Goal: Register for event/course

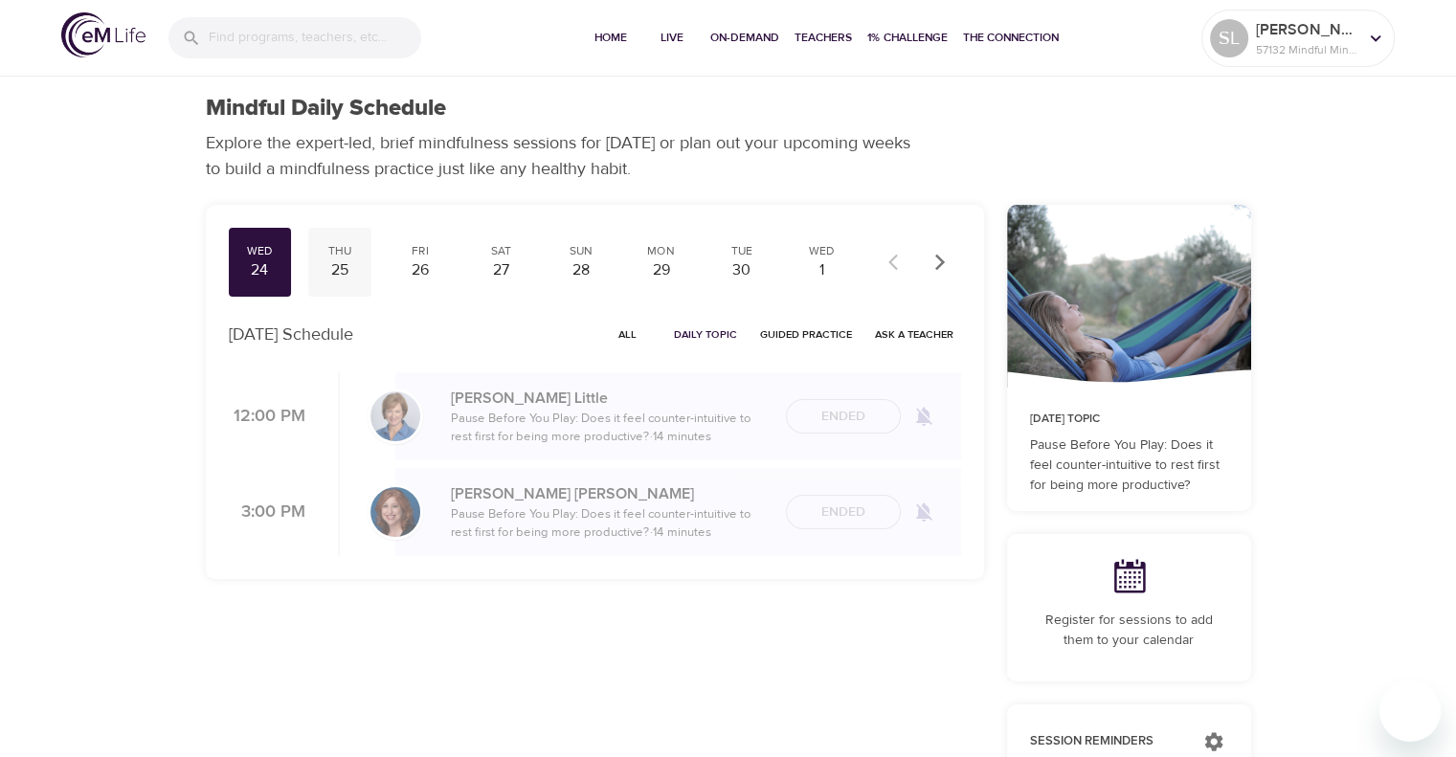
click at [334, 271] on div "25" at bounding box center [340, 270] width 48 height 22
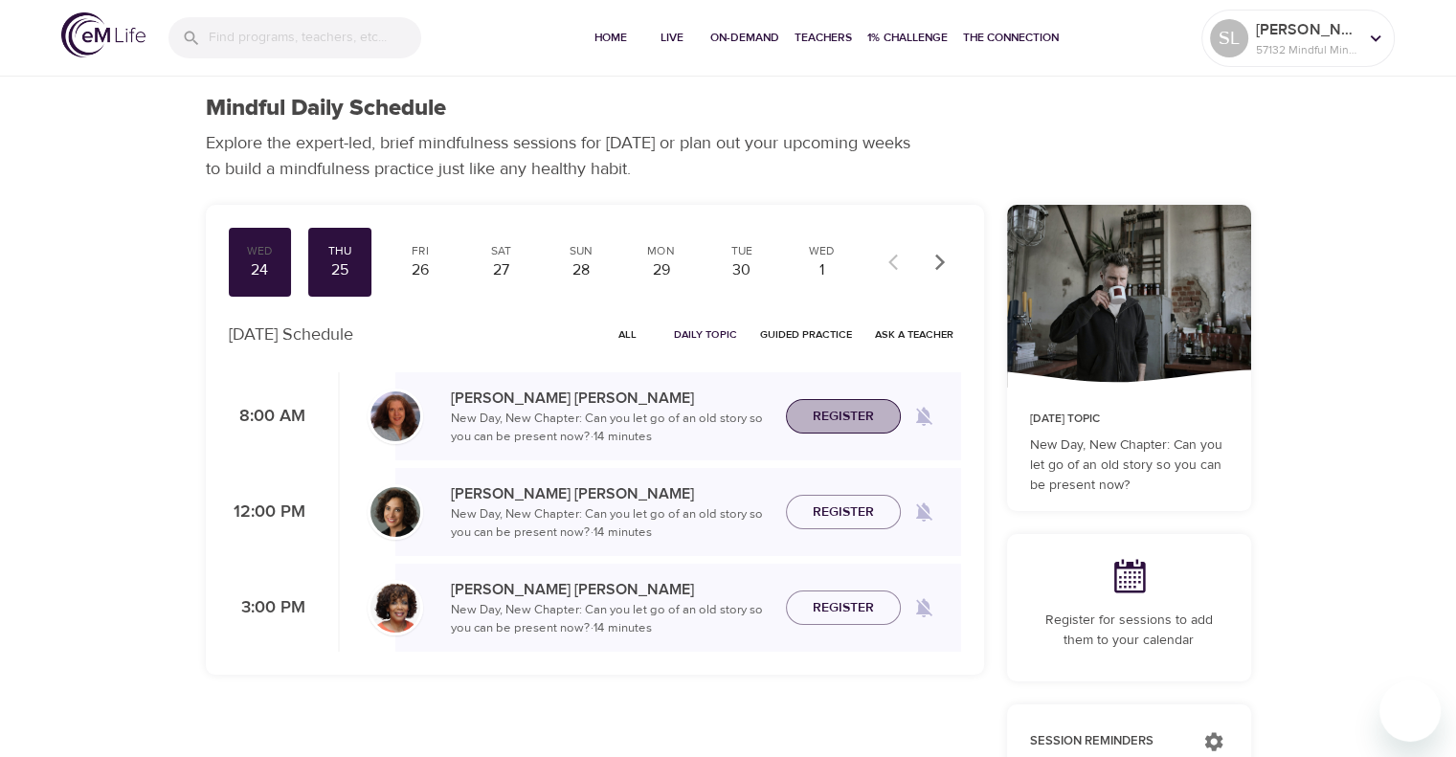
click at [851, 409] on span "Register" at bounding box center [843, 417] width 61 height 24
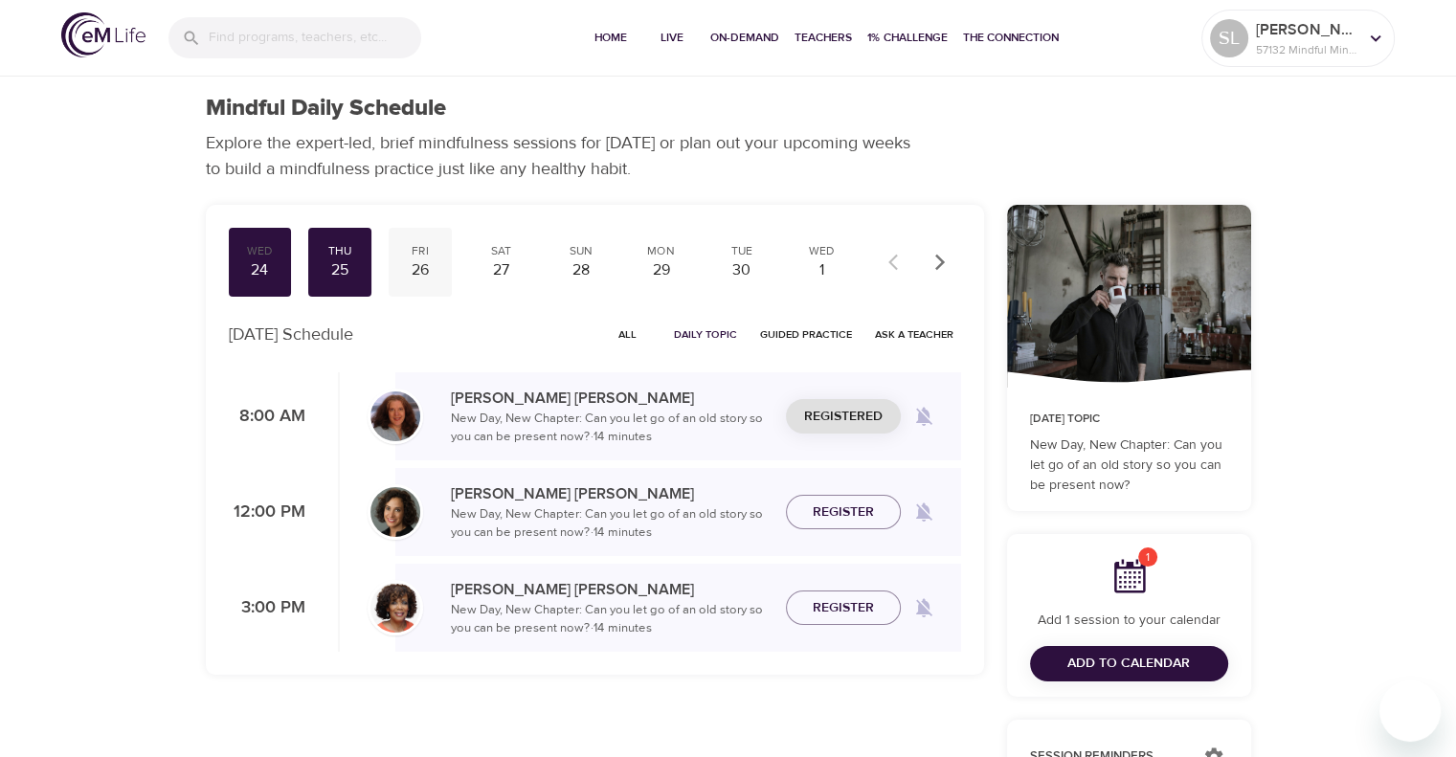
click at [433, 268] on div "26" at bounding box center [420, 270] width 48 height 22
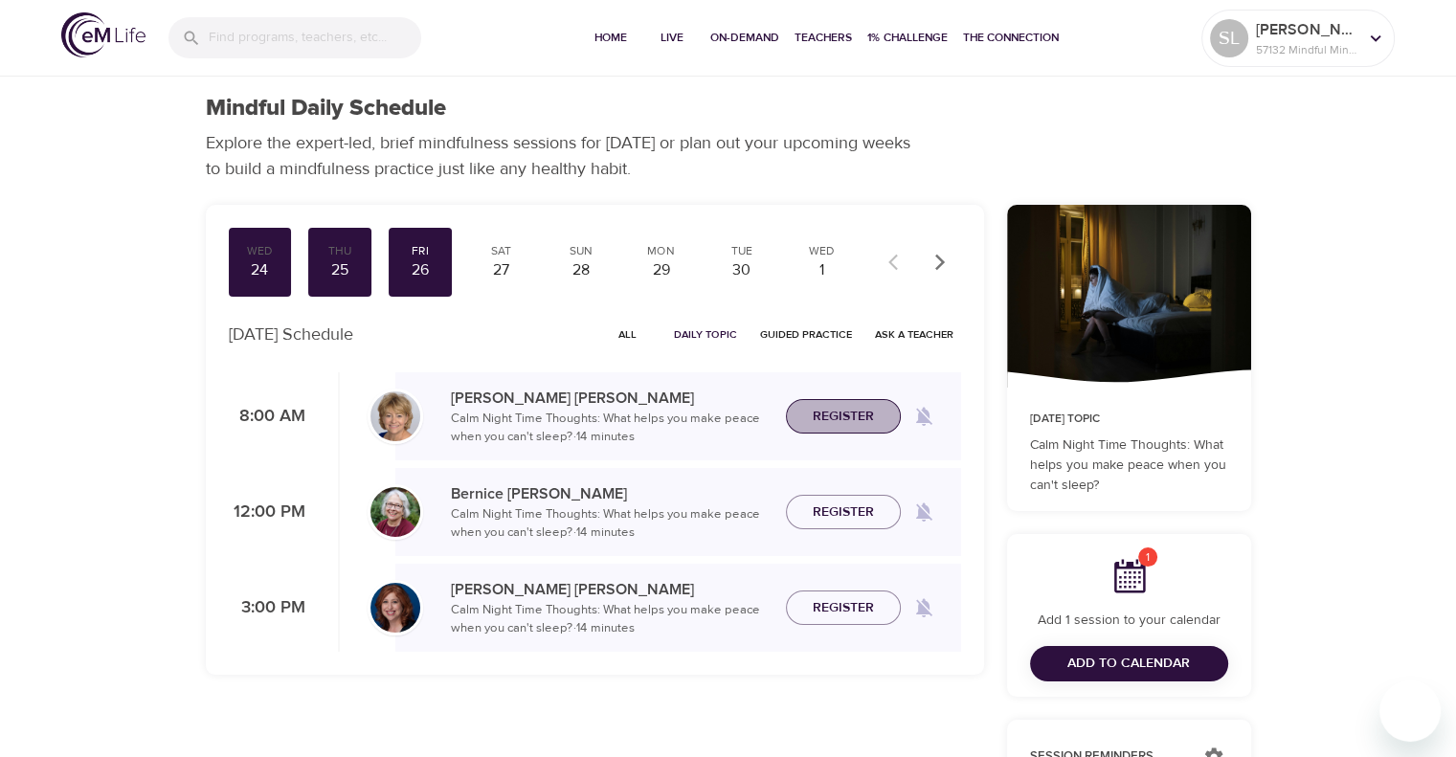
click at [846, 411] on span "Register" at bounding box center [843, 417] width 61 height 24
click at [495, 254] on div "Sat" at bounding box center [501, 251] width 48 height 16
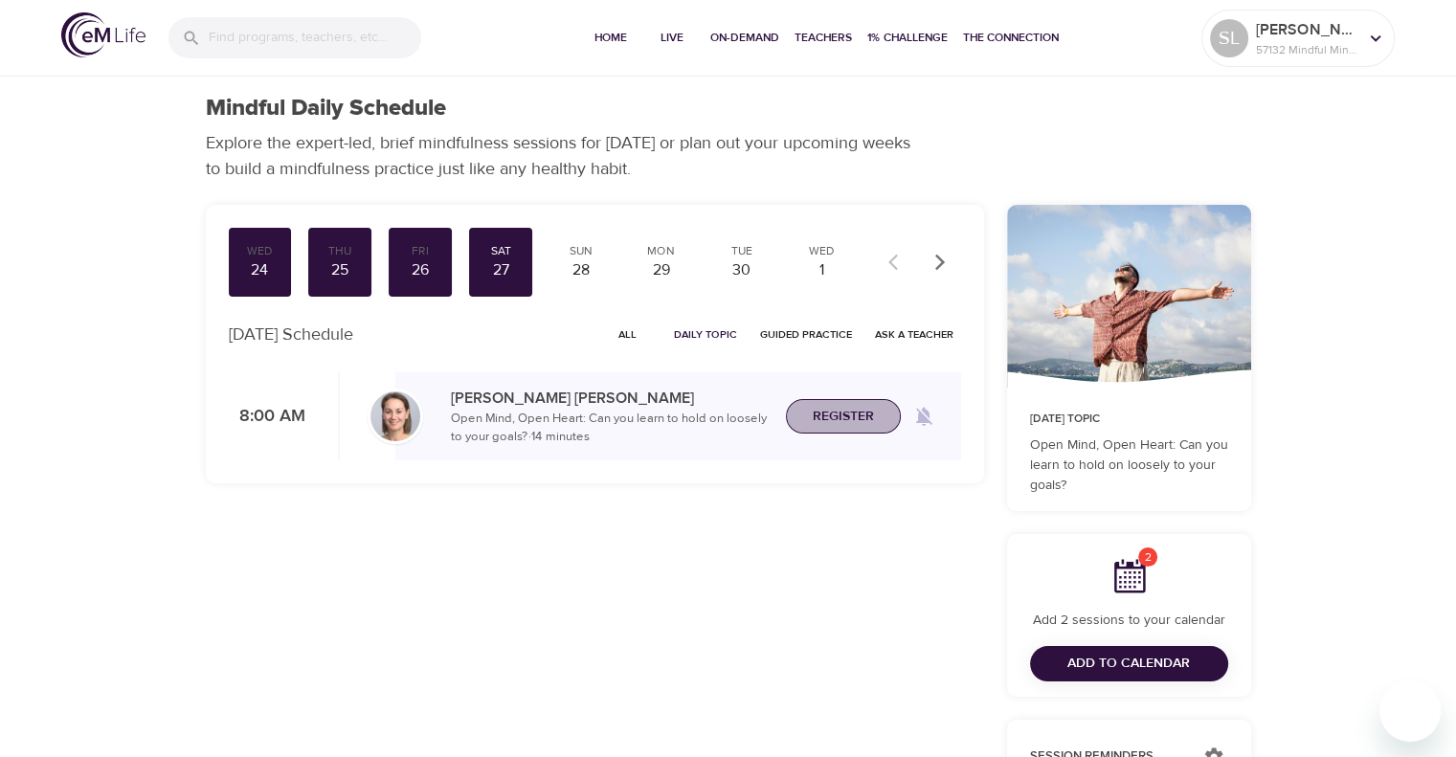
click at [841, 414] on span "Register" at bounding box center [843, 417] width 61 height 24
click at [570, 278] on div "28" at bounding box center [581, 270] width 48 height 22
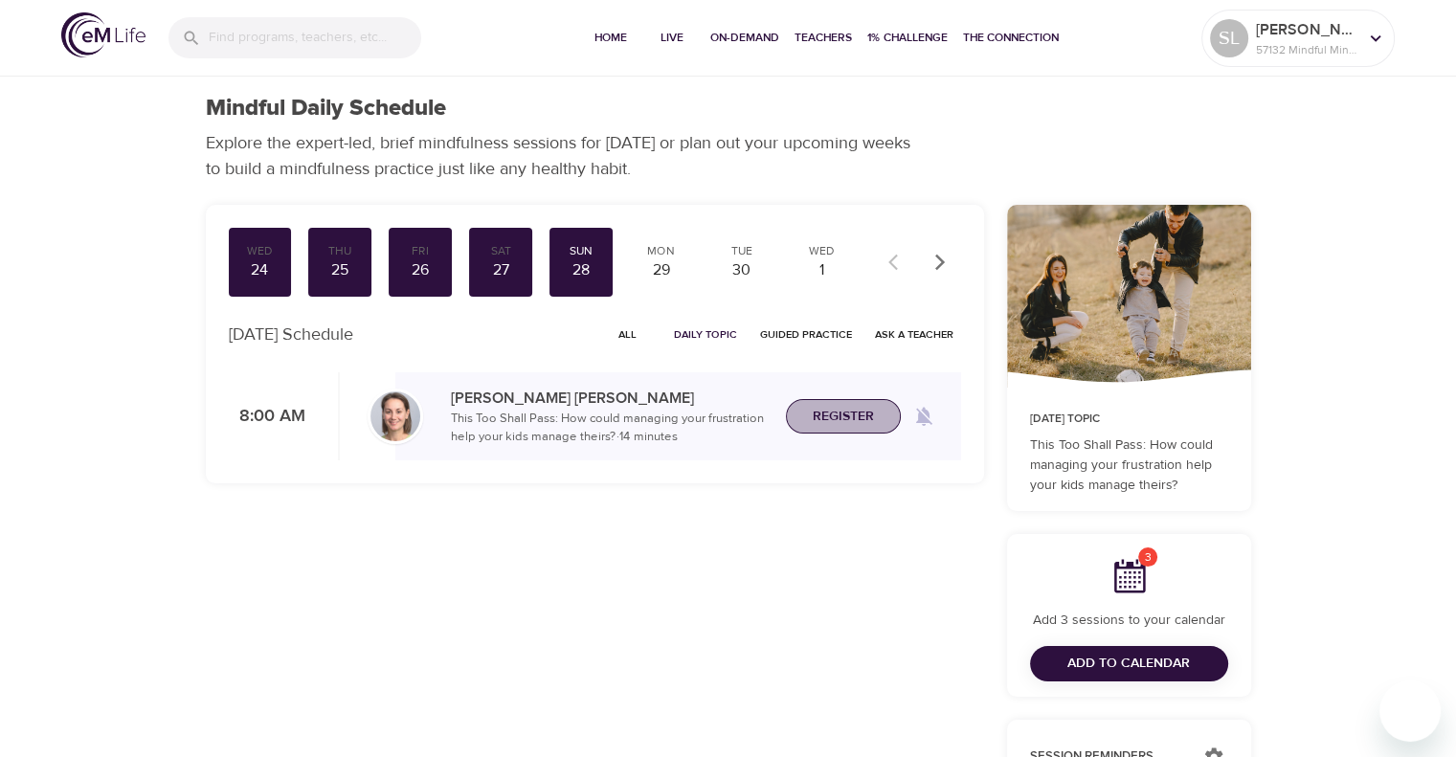
click at [859, 423] on span "Register" at bounding box center [843, 417] width 61 height 24
click at [655, 255] on div "Mon" at bounding box center [662, 251] width 48 height 16
